Goal: Communication & Community: Connect with others

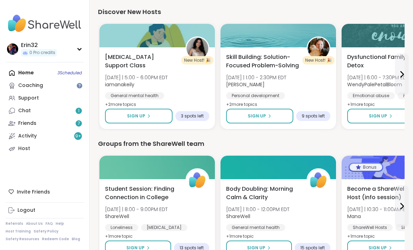
scroll to position [912, 0]
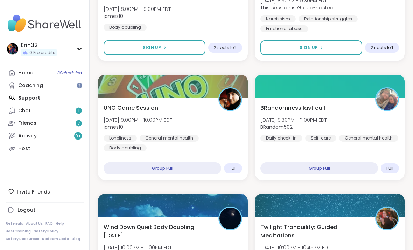
scroll to position [976, 0]
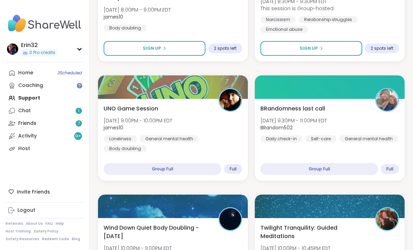
click at [195, 149] on div "UNO Game Session Tue, Oct 07 | 9:00PM - 10:00PM EDT james10 Loneliness General …" at bounding box center [173, 140] width 150 height 82
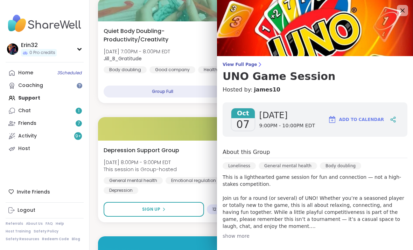
scroll to position [0, 0]
click at [406, 12] on icon at bounding box center [402, 10] width 8 height 8
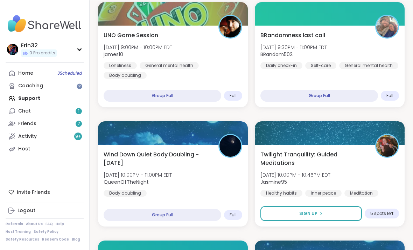
scroll to position [1049, 0]
click at [220, 44] on div "UNO Game Session Tue, Oct 07 | 9:00PM - 10:00PM EDT james10 Loneliness General …" at bounding box center [173, 55] width 139 height 48
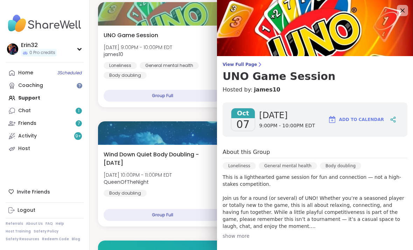
click at [267, 88] on link "james10" at bounding box center [267, 89] width 27 height 8
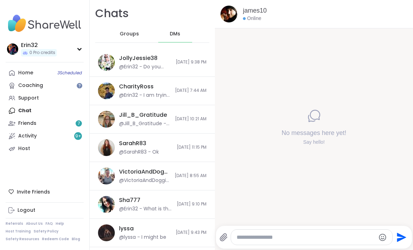
click at [282, 241] on textarea "Type your message" at bounding box center [306, 237] width 139 height 7
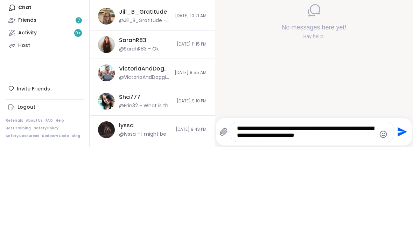
type textarea "**********"
click at [403, 230] on icon "Send" at bounding box center [402, 234] width 9 height 9
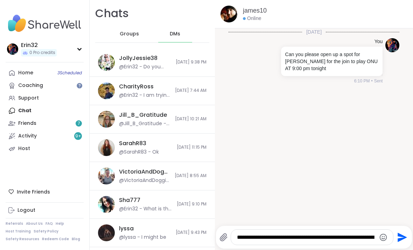
click at [193, 63] on span "[DATE] 9:38 PM" at bounding box center [191, 62] width 31 height 6
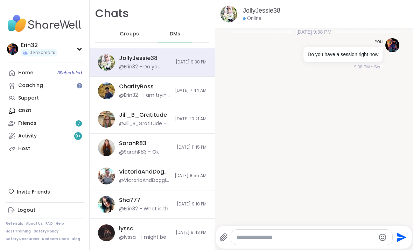
click at [195, 68] on div "JollyJessie38 @Erin32 - Do you have a session right now [DATE] 9:38 PM" at bounding box center [152, 62] width 125 height 28
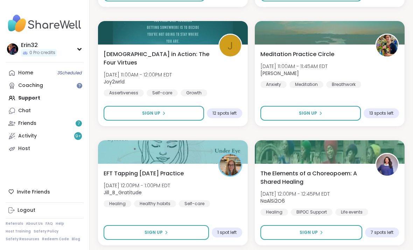
scroll to position [1984, 0]
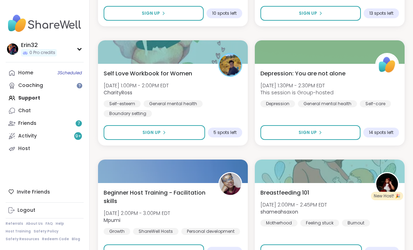
scroll to position [2447, 0]
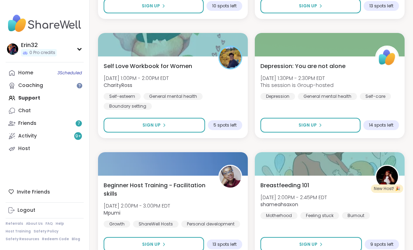
click at [188, 124] on button "Sign Up" at bounding box center [155, 125] width 102 height 15
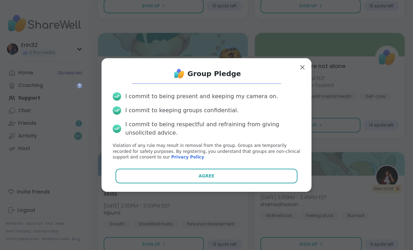
click at [241, 183] on button "Agree" at bounding box center [207, 175] width 182 height 15
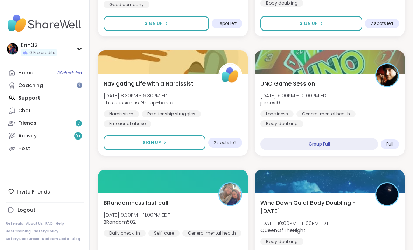
scroll to position [882, 0]
click at [363, 74] on div "UNO Game Session Tue, Oct 07 | 9:00PM - 10:00PM EDT james10 Loneliness General …" at bounding box center [330, 115] width 150 height 82
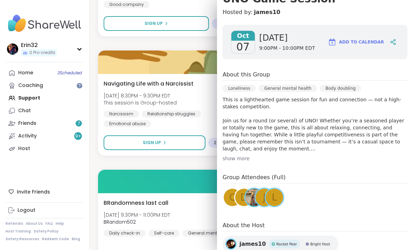
scroll to position [77, 0]
click at [256, 197] on div "J" at bounding box center [265, 198] width 18 height 18
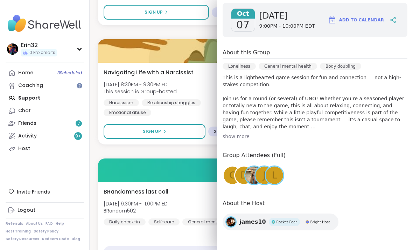
scroll to position [99, 0]
click at [264, 172] on span "J" at bounding box center [264, 175] width 3 height 14
click at [198, 92] on div "Navigating Life with a Narcissist Tue, Oct 07 | 8:30PM - 9:30PM EDT This sessio…" at bounding box center [173, 92] width 139 height 48
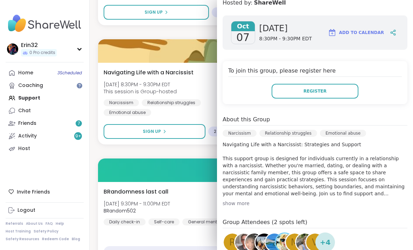
click at [196, 100] on div "Relationship struggles" at bounding box center [171, 102] width 59 height 7
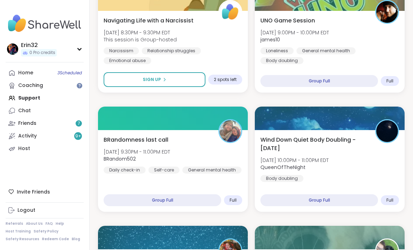
scroll to position [946, 0]
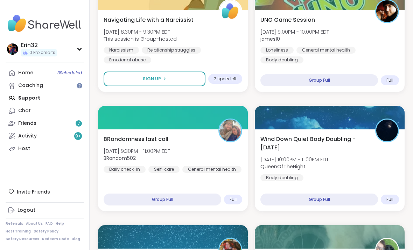
click at [325, 84] on div "Group Full" at bounding box center [319, 80] width 118 height 12
click at [342, 81] on div "Group Full" at bounding box center [319, 80] width 118 height 12
click at [322, 79] on div "Group Full" at bounding box center [319, 80] width 118 height 12
click at [343, 83] on div "Group Full" at bounding box center [319, 80] width 118 height 12
click at [393, 78] on span "Full" at bounding box center [389, 80] width 7 height 6
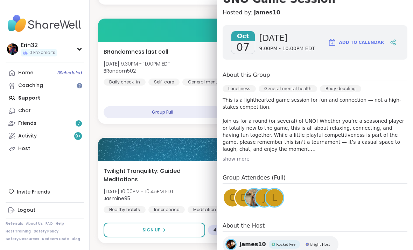
scroll to position [1034, 0]
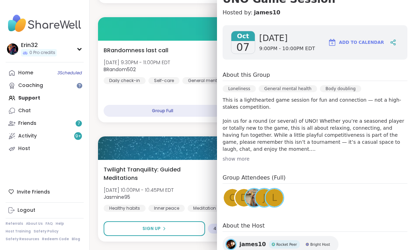
click at [248, 242] on span "james10" at bounding box center [252, 244] width 27 height 8
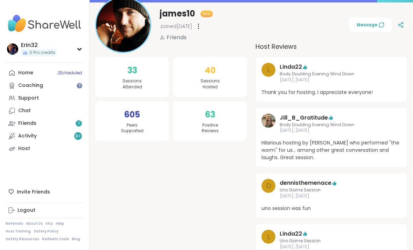
click at [379, 20] on button "Message" at bounding box center [370, 25] width 43 height 15
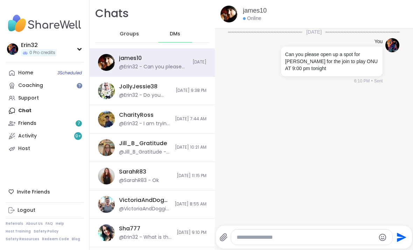
click at [288, 241] on textarea "Type your message" at bounding box center [306, 237] width 139 height 7
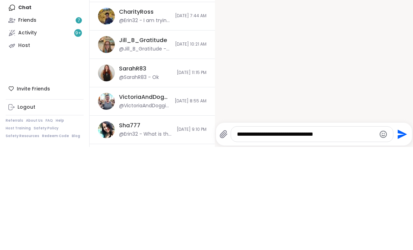
type textarea "**********"
click at [397, 231] on icon "Send" at bounding box center [401, 236] width 11 height 11
